Goal: Check status: Check status

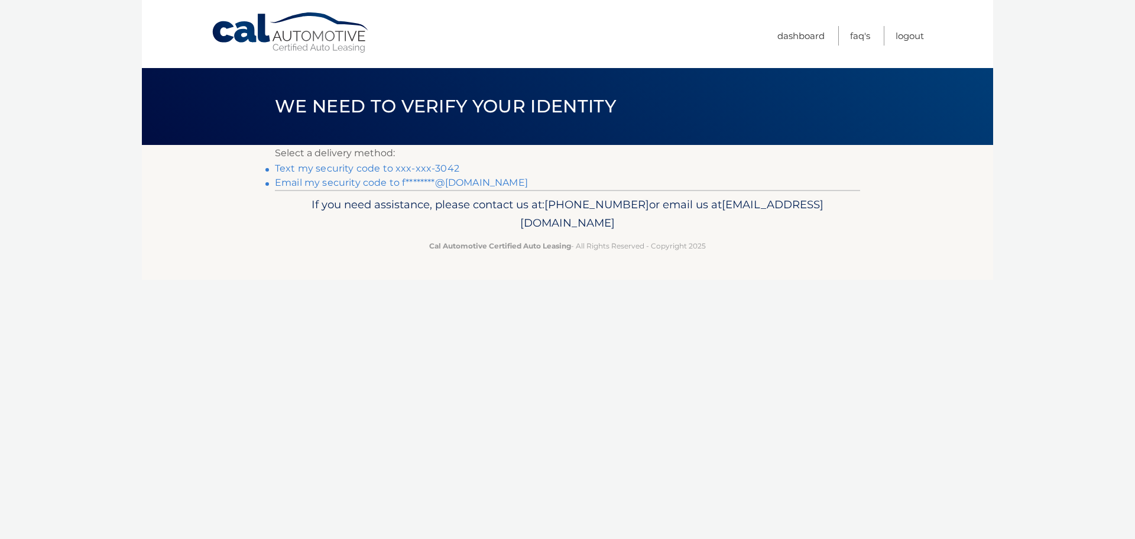
click at [430, 167] on link "Text my security code to xxx-xxx-3042" at bounding box center [367, 168] width 184 height 11
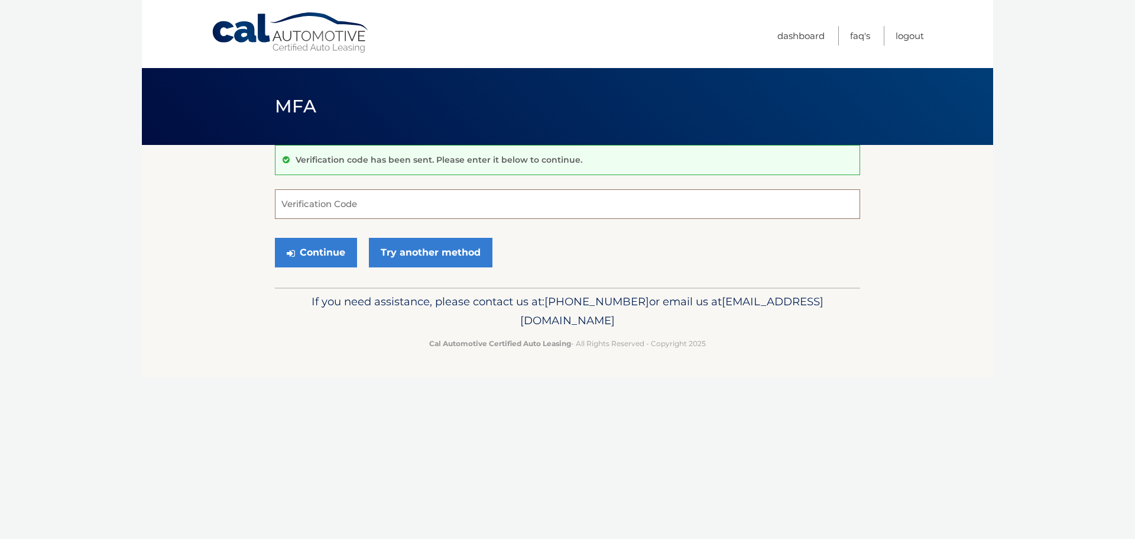
click at [407, 202] on input "Verification Code" at bounding box center [567, 204] width 585 height 30
type input "671526"
click at [275, 238] on button "Continue" at bounding box center [316, 253] width 82 height 30
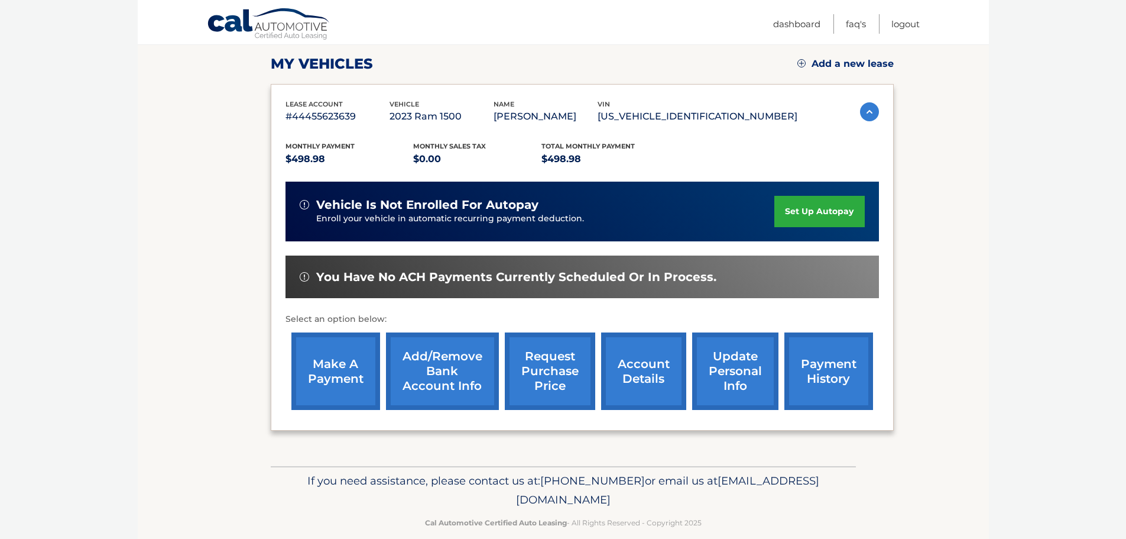
scroll to position [178, 0]
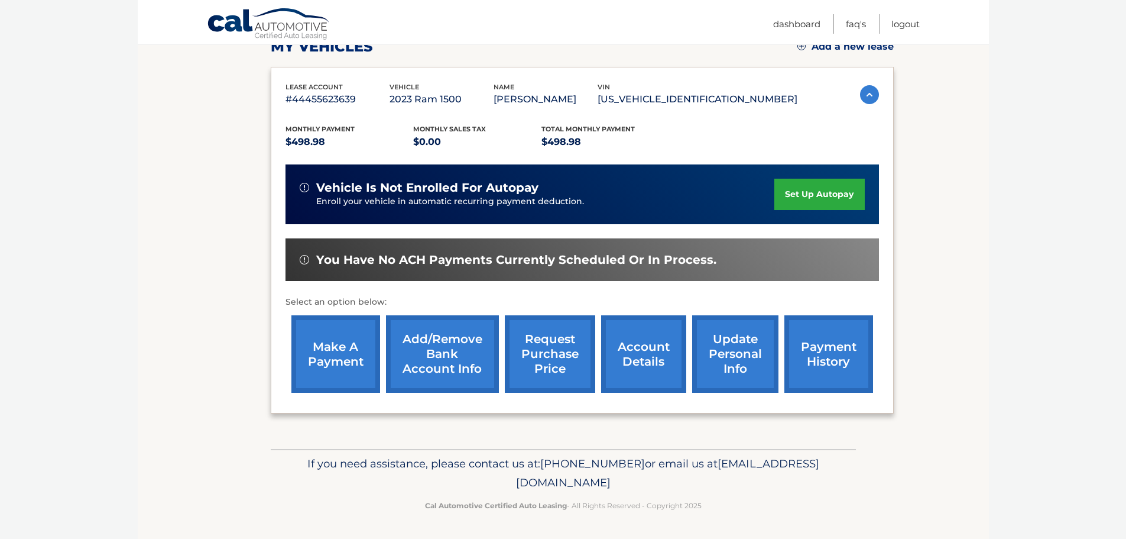
click at [539, 356] on link "request purchase price" at bounding box center [550, 353] width 90 height 77
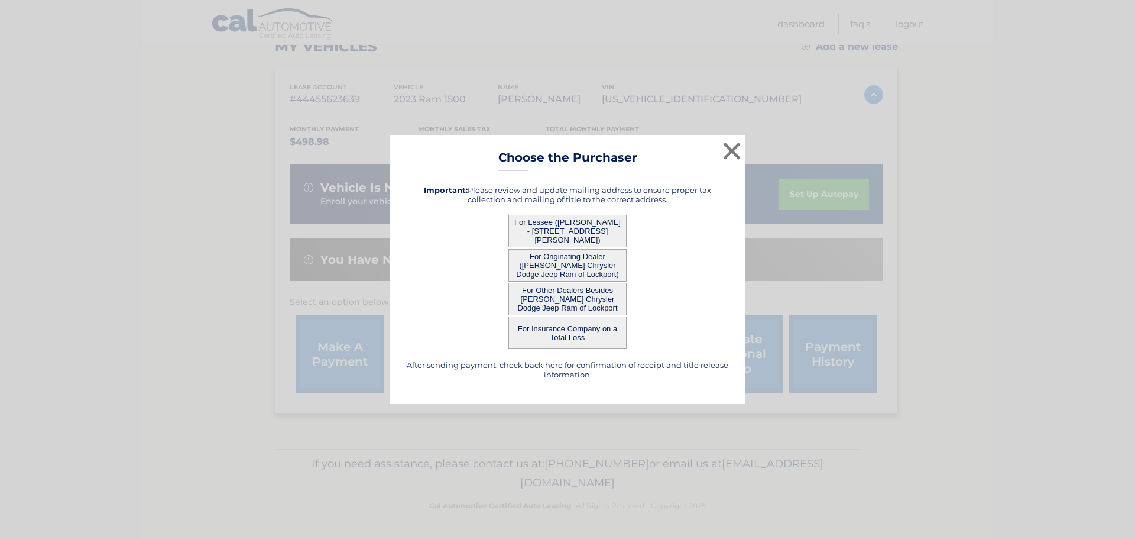
click at [574, 298] on button "For Other Dealers Besides West Herr Chrysler Dodge Jeep Ram of Lockport" at bounding box center [568, 299] width 118 height 33
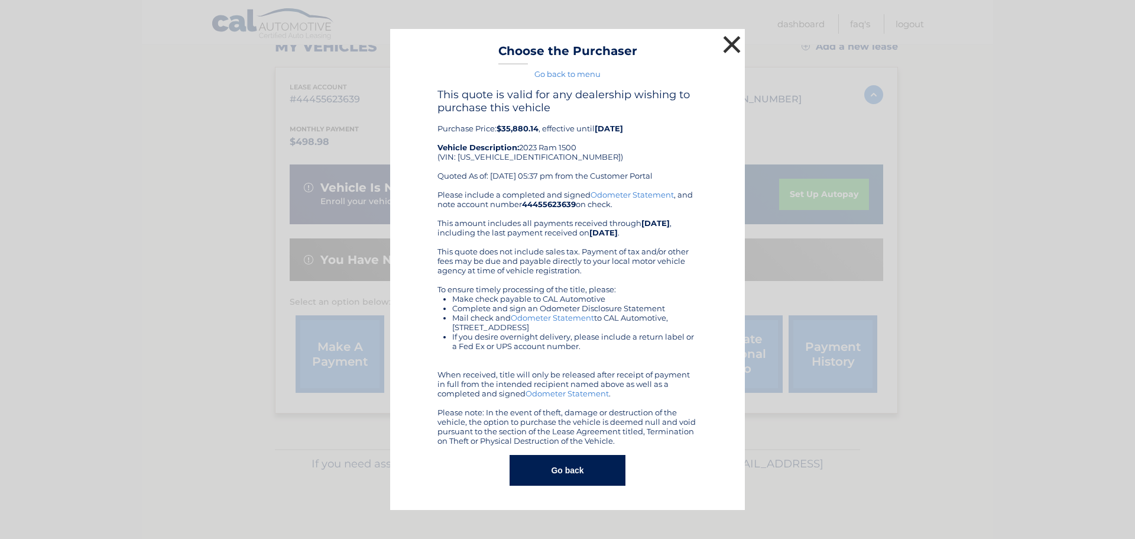
click at [731, 43] on button "×" at bounding box center [732, 45] width 24 height 24
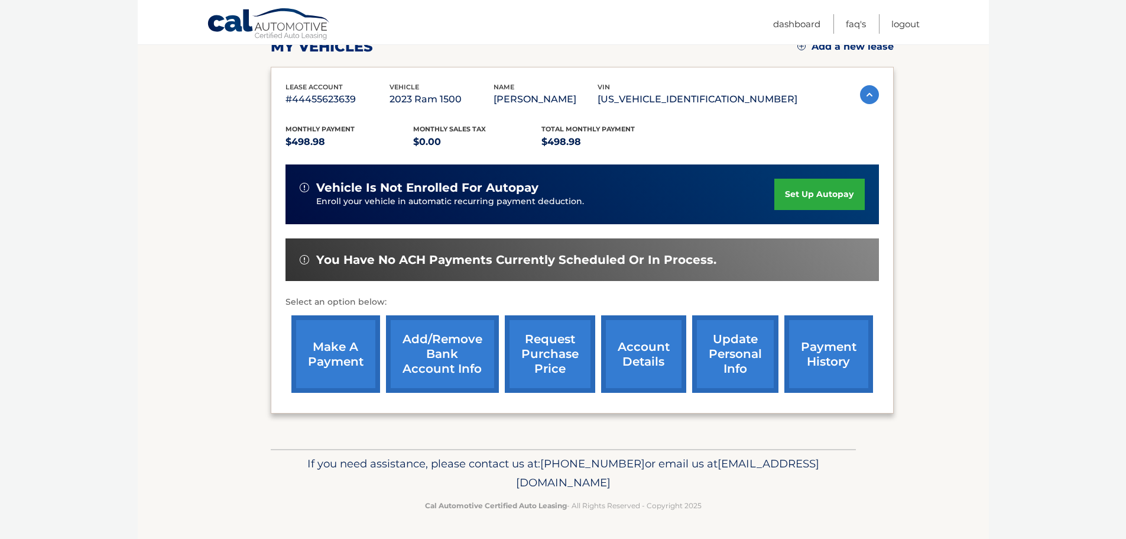
click at [556, 363] on link "request purchase price" at bounding box center [550, 353] width 90 height 77
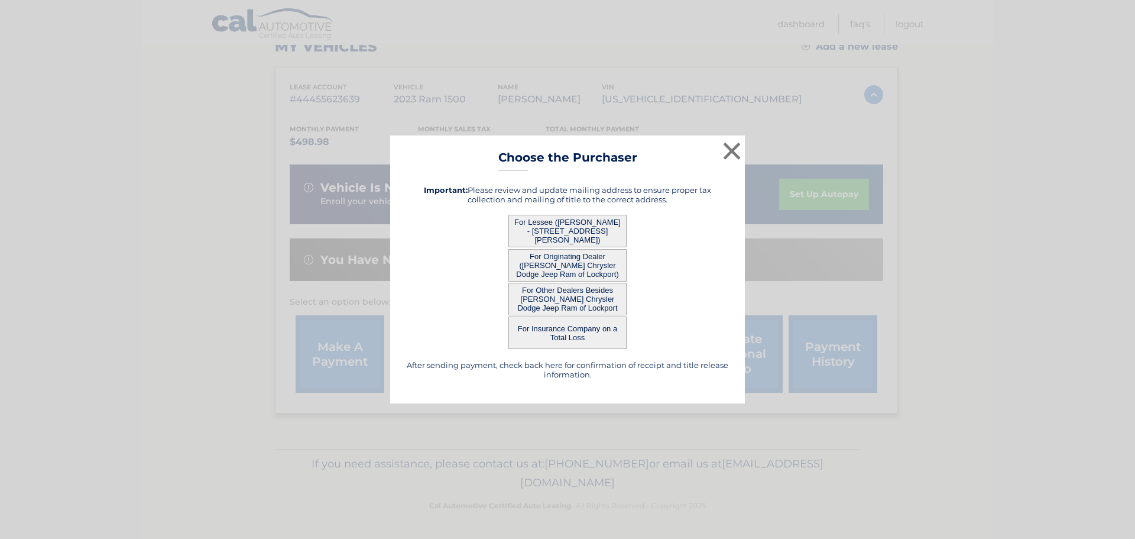
click at [565, 263] on button "For Originating Dealer (West Herr Chrysler Dodge Jeep Ram of Lockport)" at bounding box center [568, 265] width 118 height 33
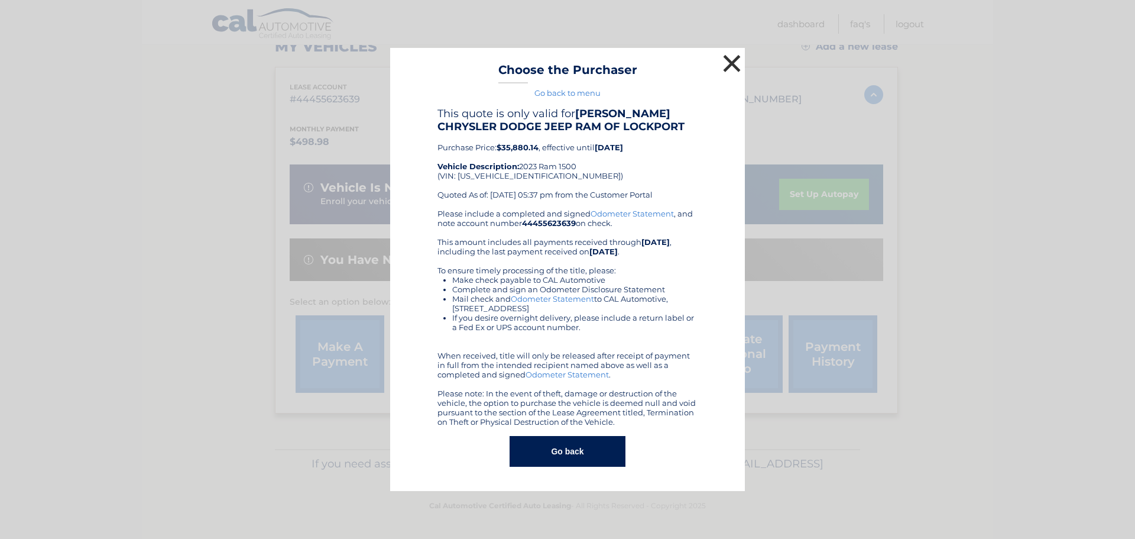
click at [730, 61] on button "×" at bounding box center [732, 63] width 24 height 24
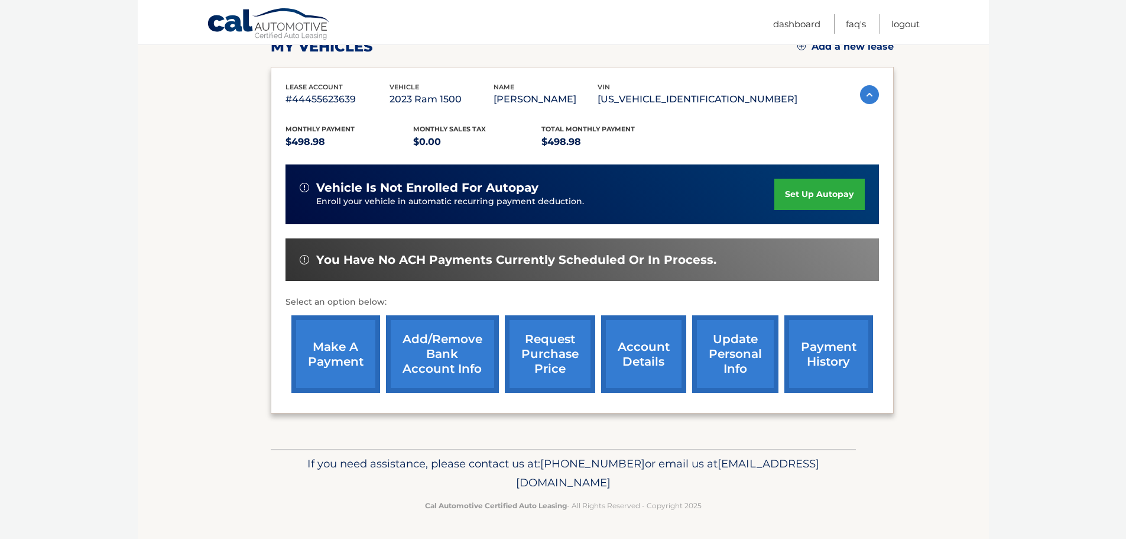
click at [556, 351] on link "request purchase price" at bounding box center [550, 353] width 90 height 77
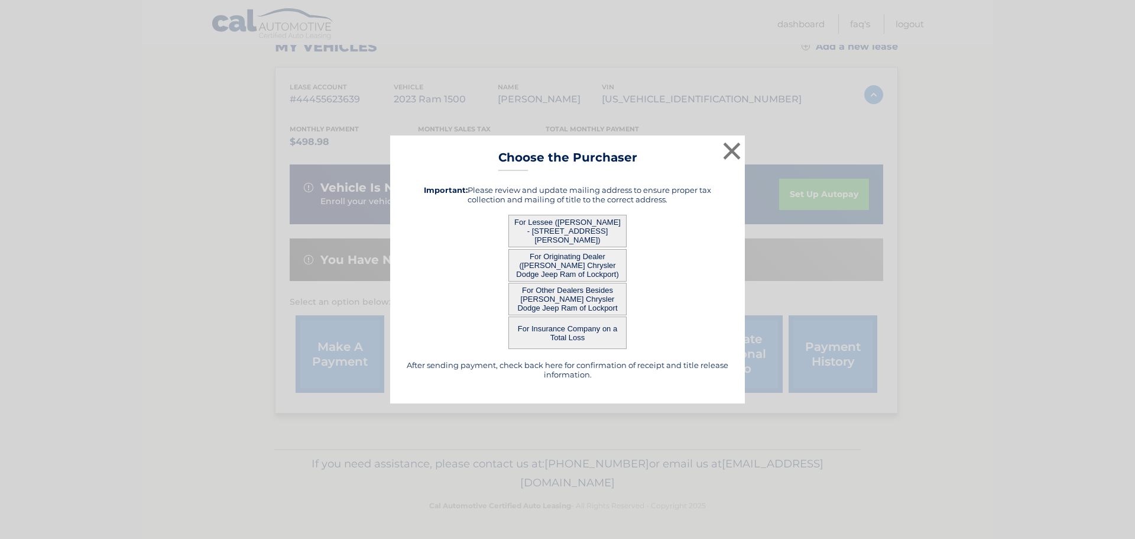
click at [546, 224] on button "For Lessee (ERIC FUCHS - 24 MALTBIE RD, , GOWANDA, NY 14070)" at bounding box center [568, 231] width 118 height 33
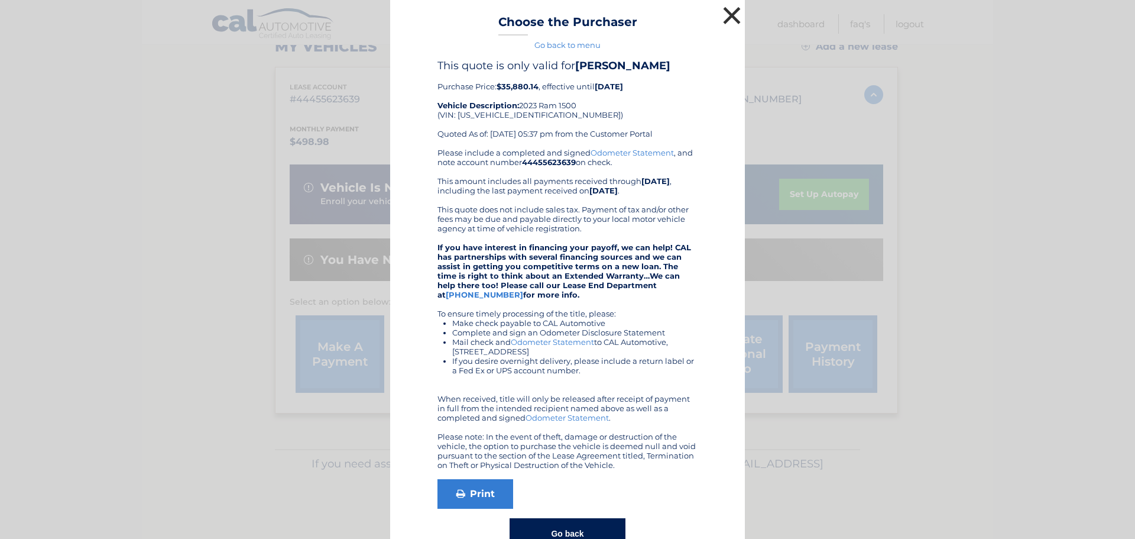
click at [726, 14] on button "×" at bounding box center [732, 16] width 24 height 24
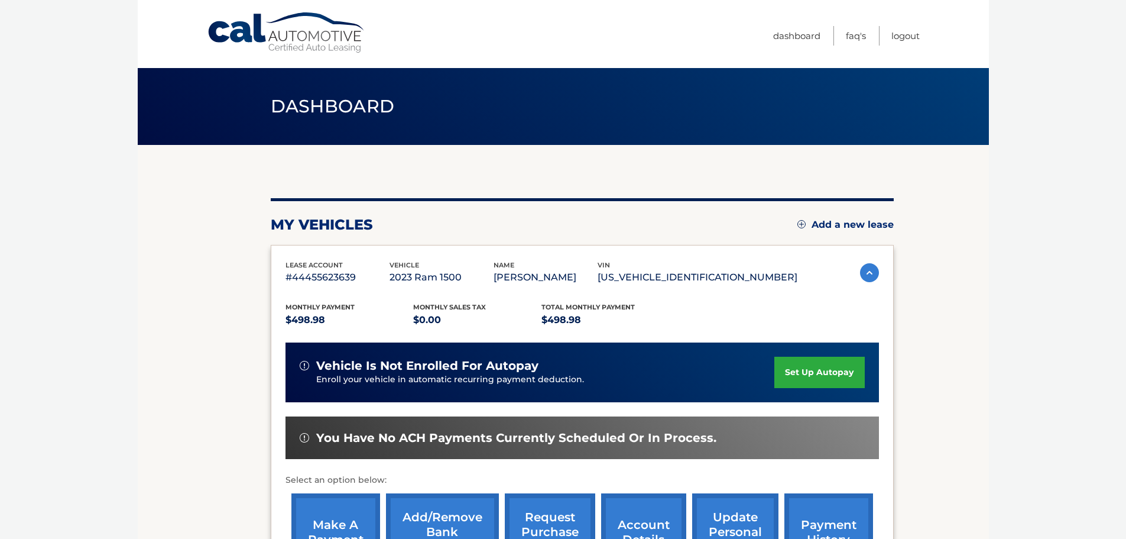
scroll to position [118, 0]
